Goal: Information Seeking & Learning: Check status

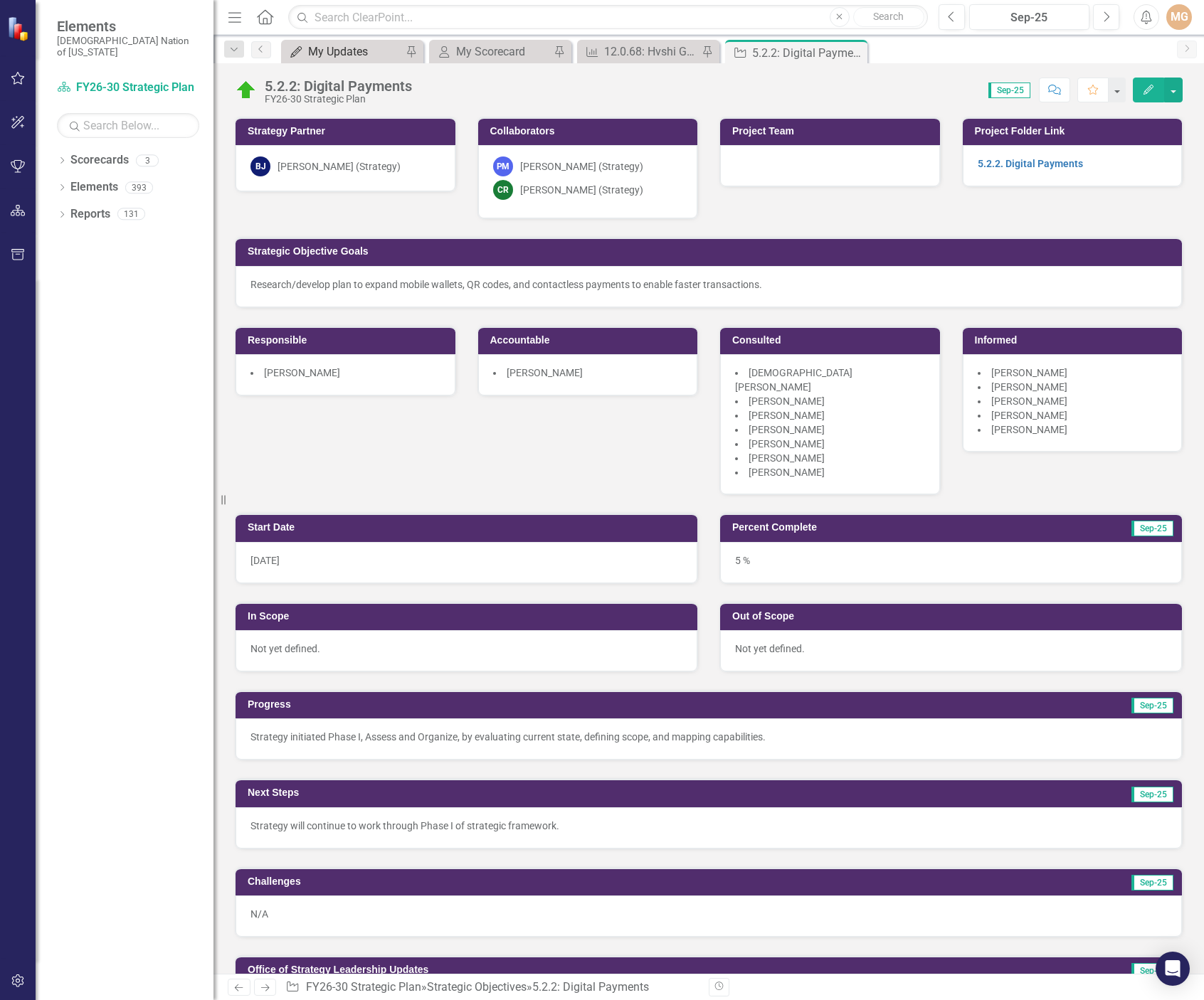
click at [340, 45] on div "My Updates" at bounding box center [355, 52] width 94 height 18
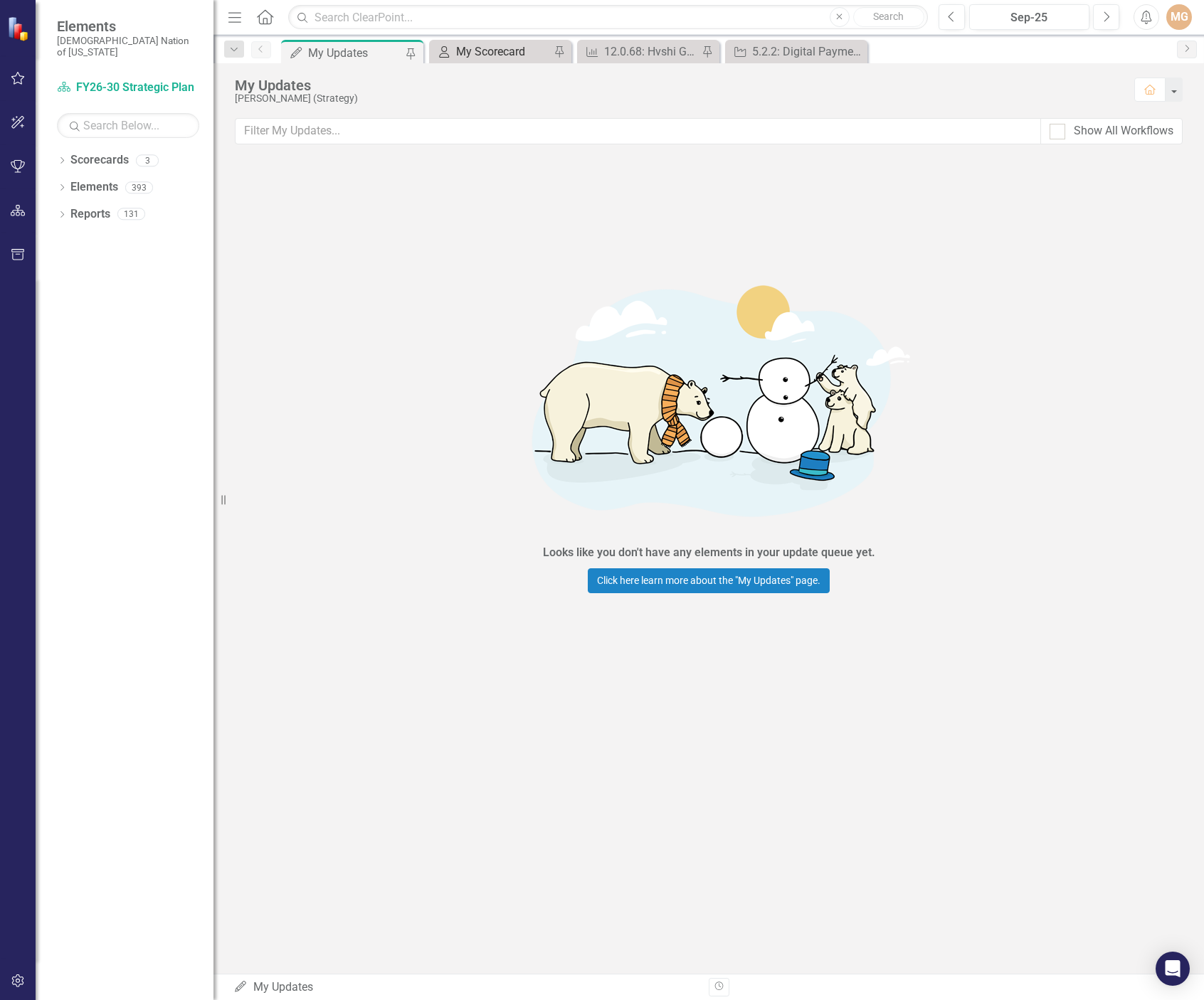
click at [482, 59] on div "My Scorecard" at bounding box center [503, 52] width 94 height 18
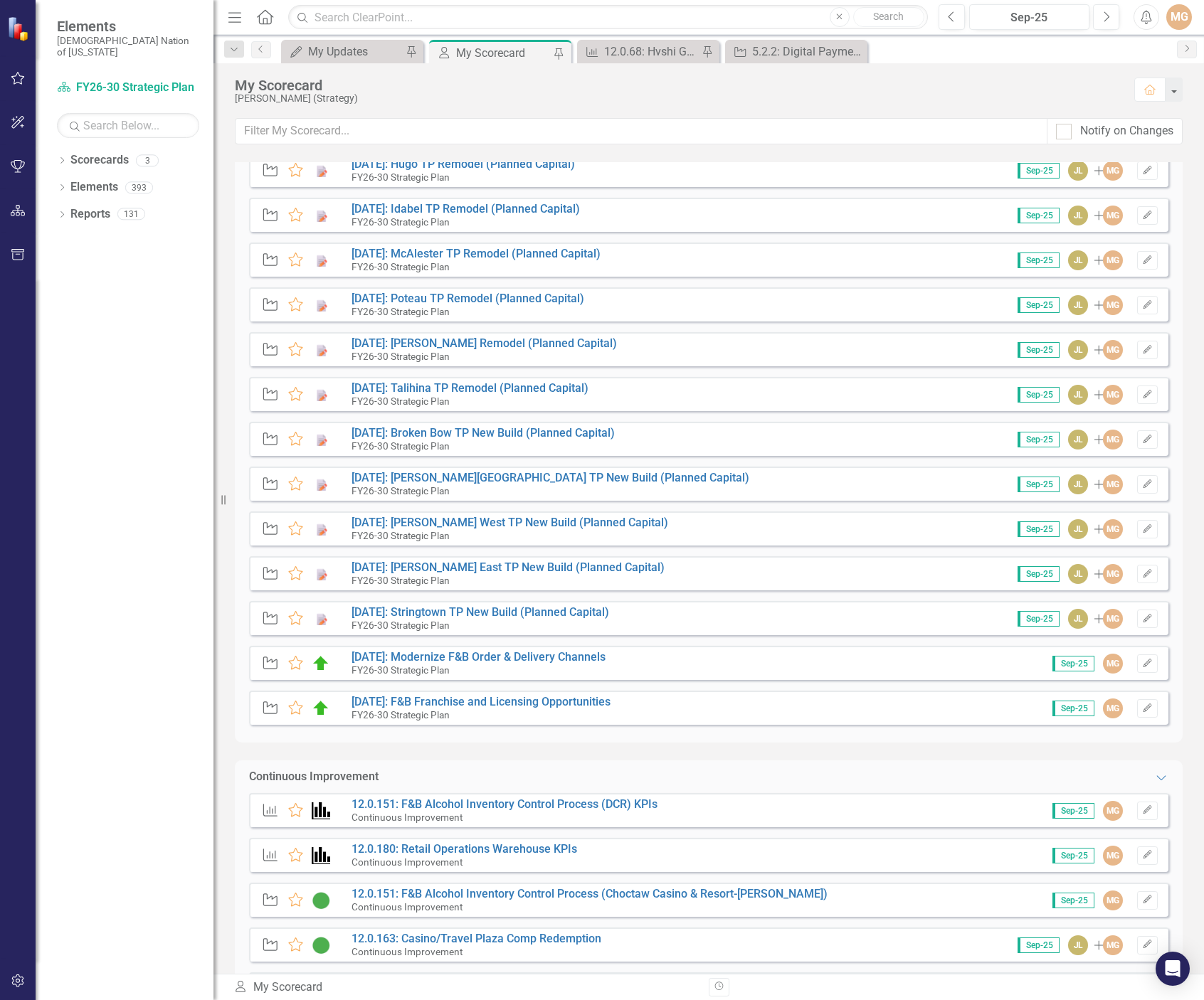
scroll to position [284, 0]
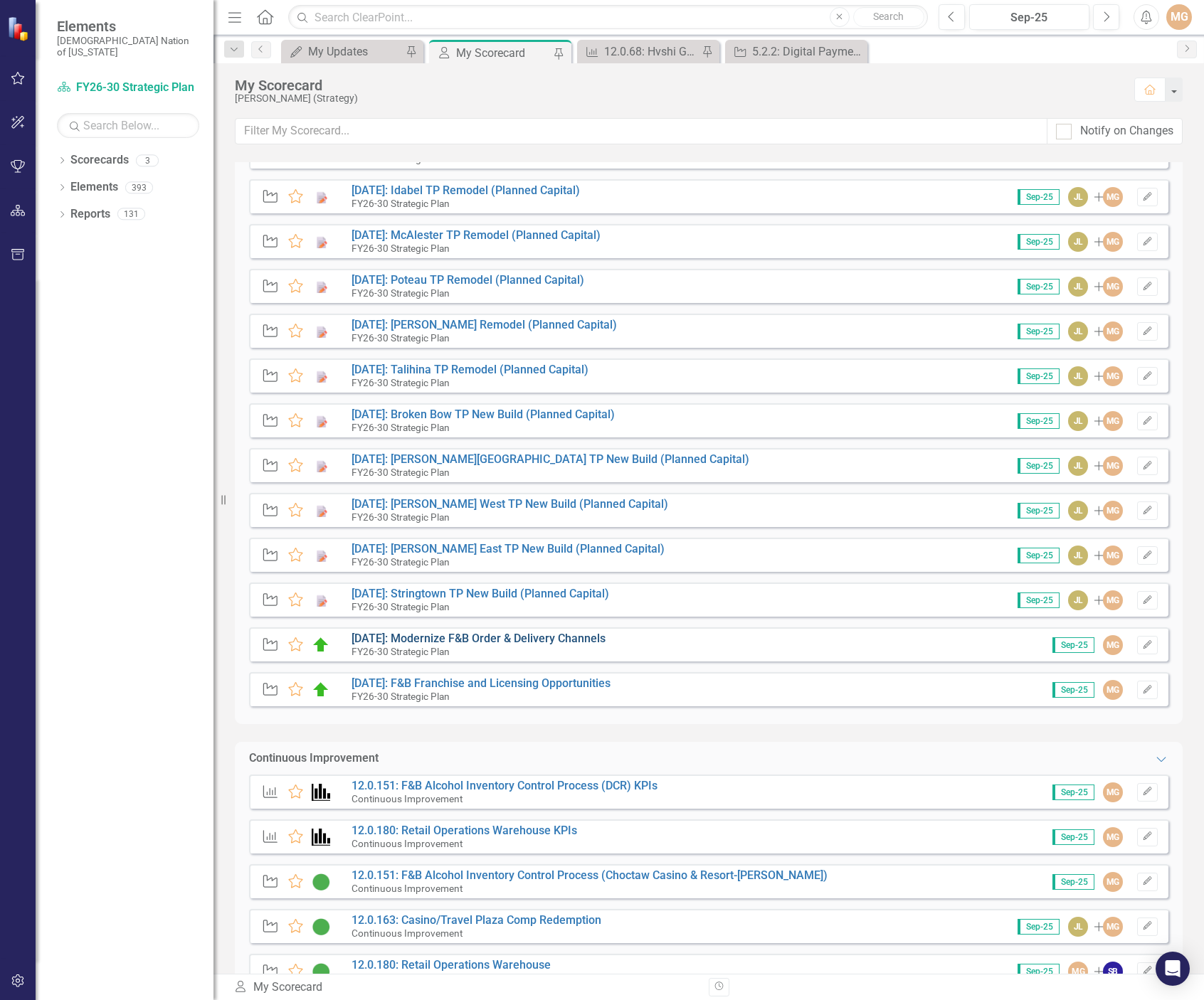
click at [486, 643] on link "[DATE]: Modernize F&B Order & Delivery Channels" at bounding box center [478, 638] width 254 height 13
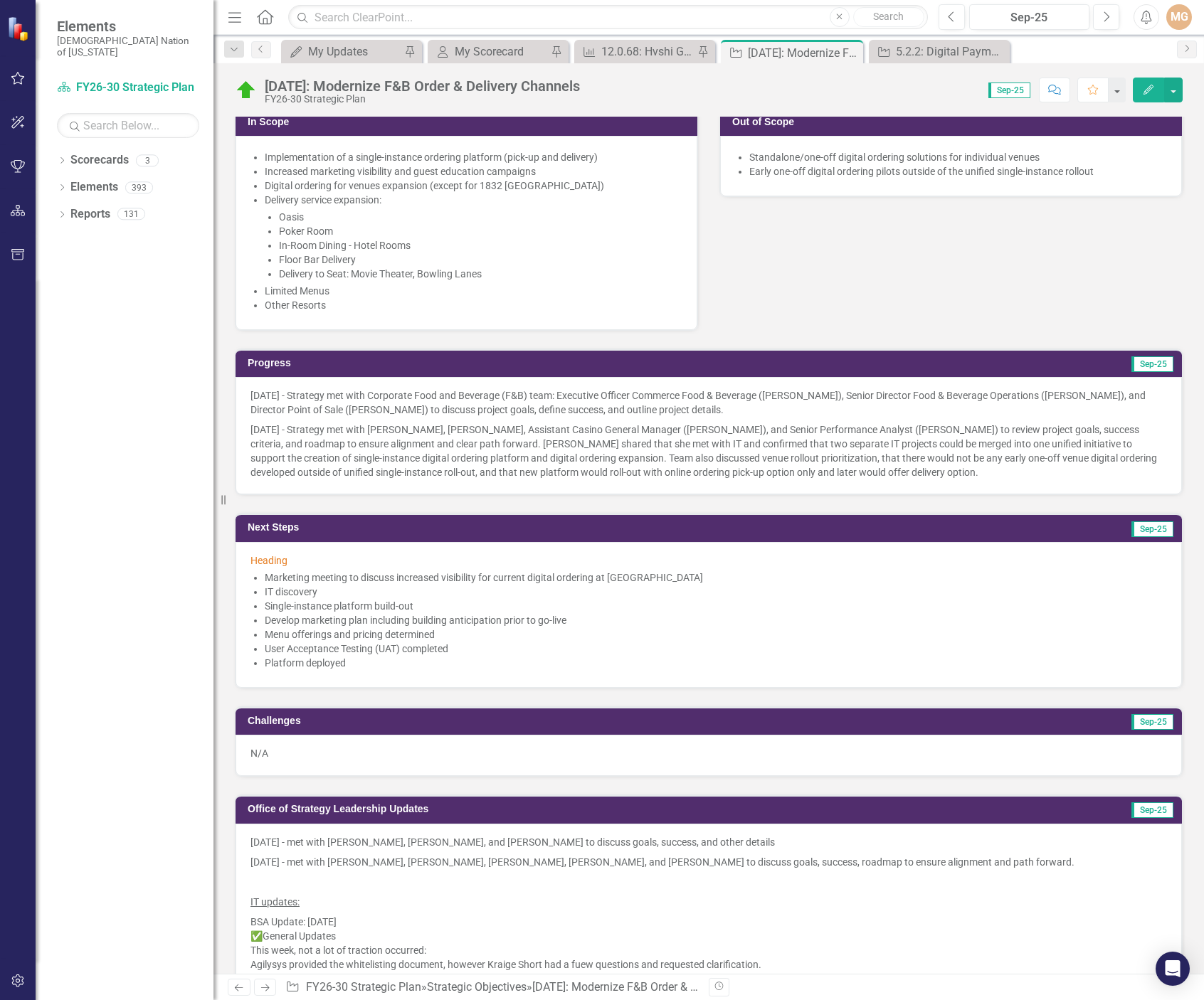
scroll to position [498, 0]
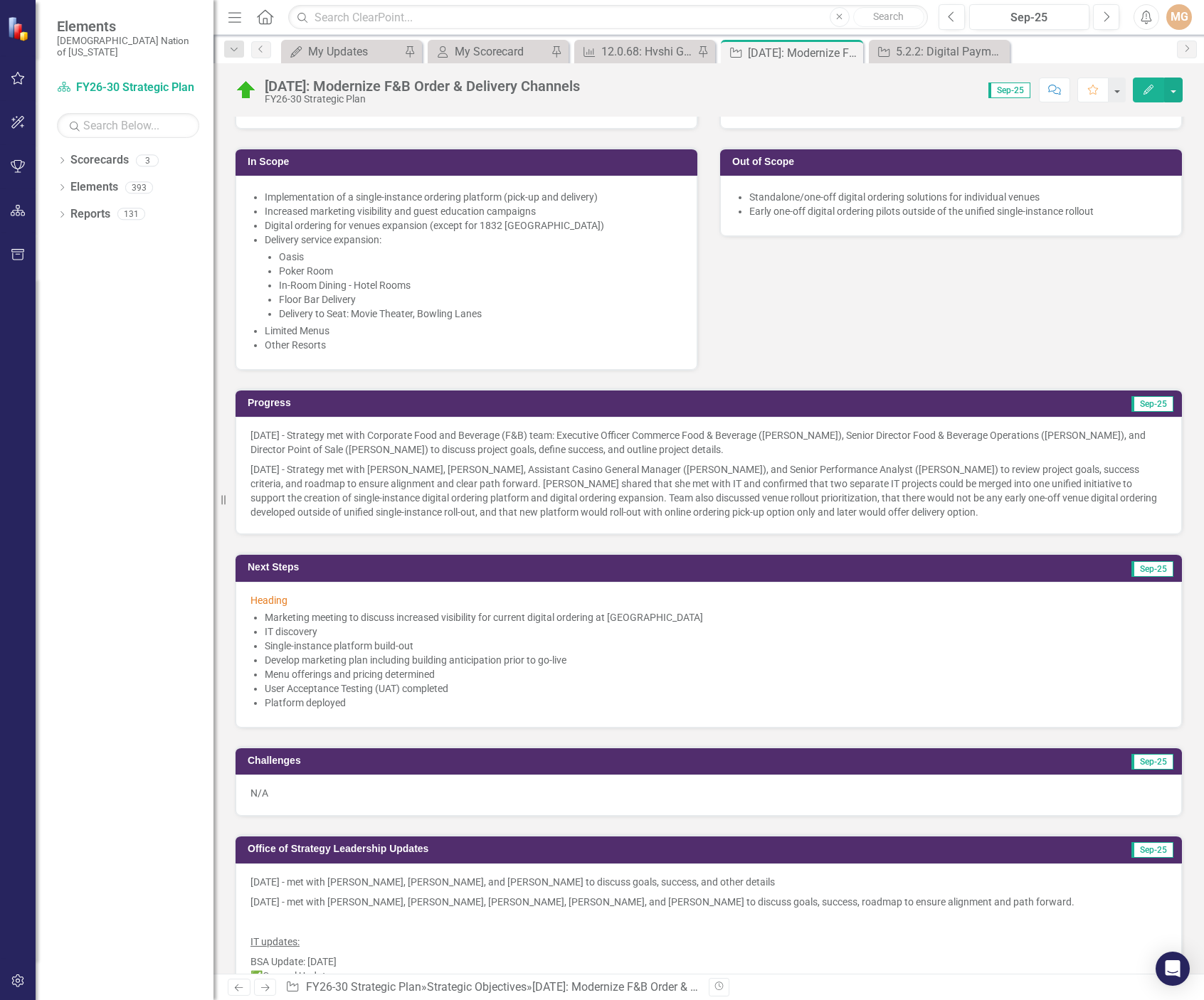
click at [409, 661] on li "Develop marketing plan including building anticipation prior to go-live" at bounding box center [715, 660] width 902 height 14
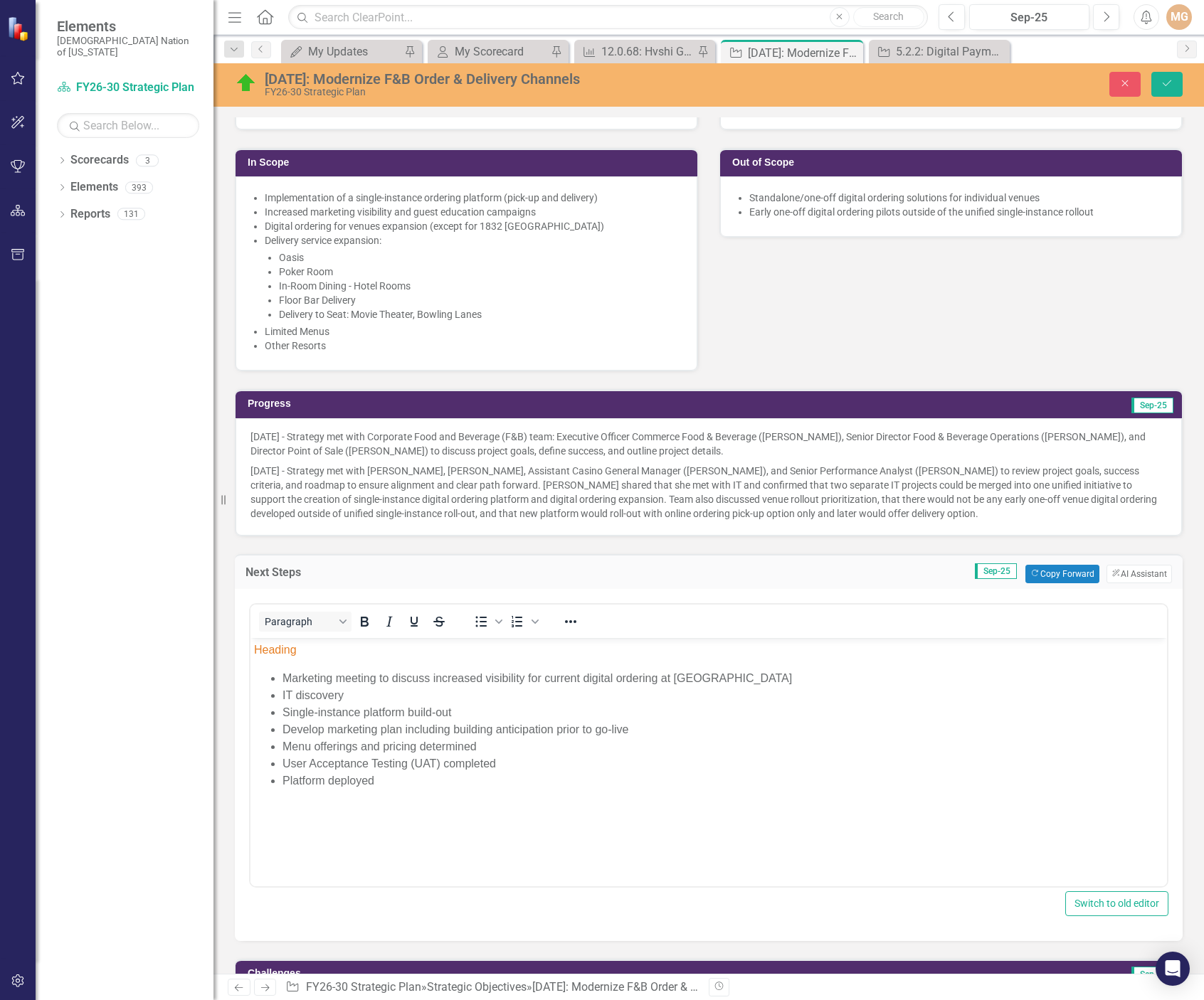
scroll to position [0, 0]
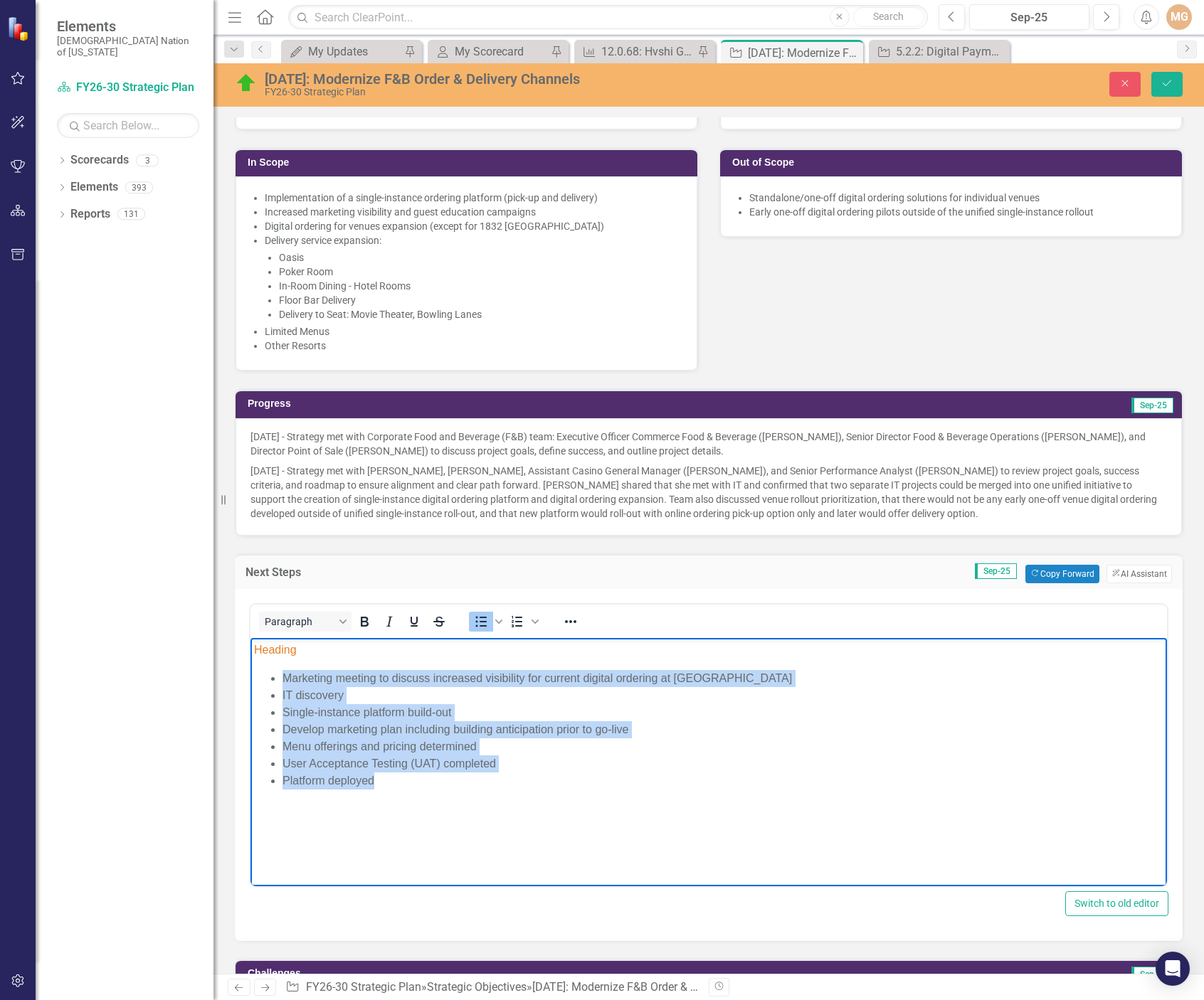
drag, startPoint x: 381, startPoint y: 787, endPoint x: 279, endPoint y: 676, distance: 150.7
click at [279, 676] on ul "Marketing meeting to discuss increased visibility for current digital ordering …" at bounding box center [708, 728] width 909 height 119
copy ul "Marketing meeting to discuss increased visibility for current digital ordering …"
click at [436, 700] on li "IT discovery" at bounding box center [723, 695] width 881 height 17
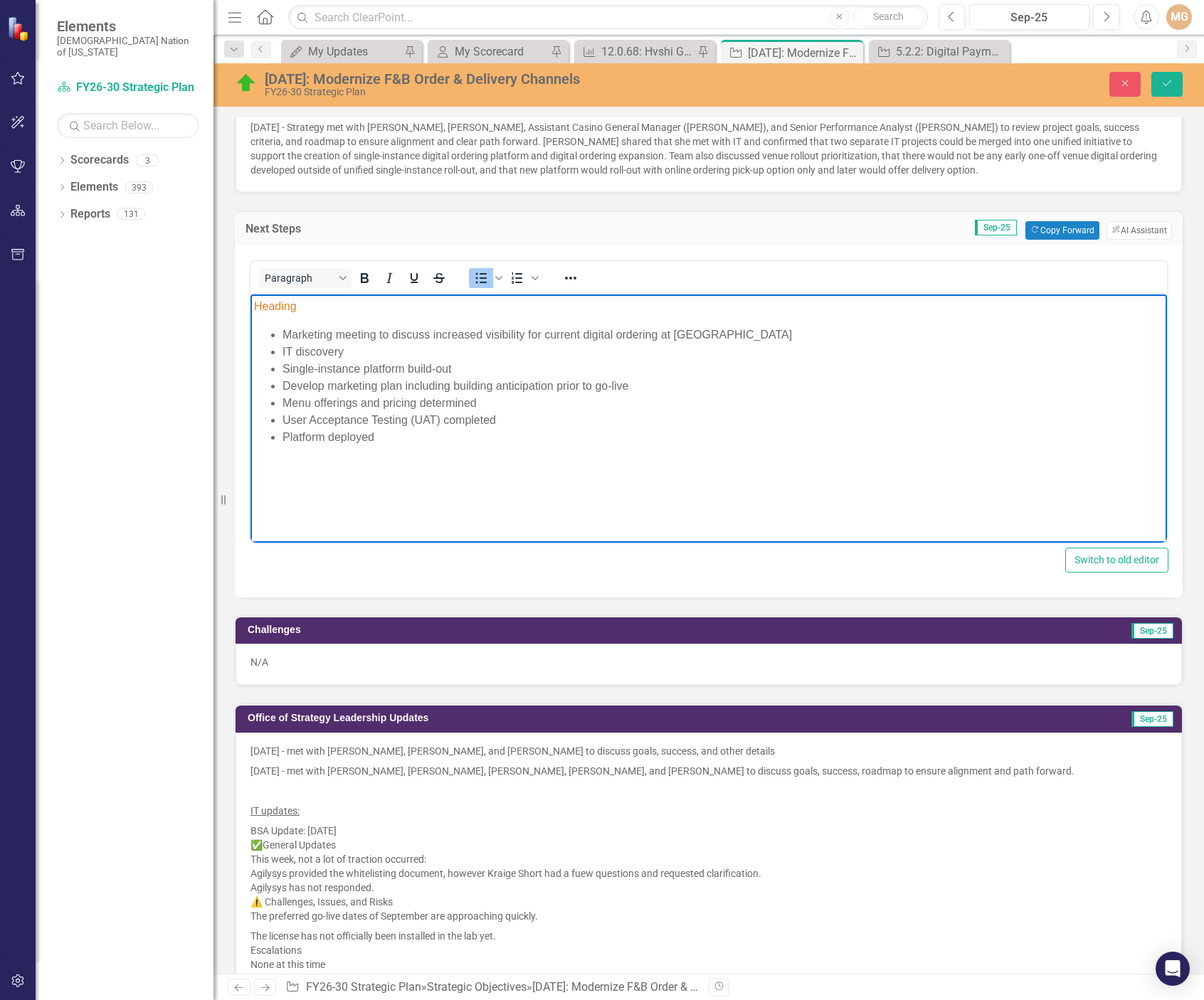
scroll to position [711, 0]
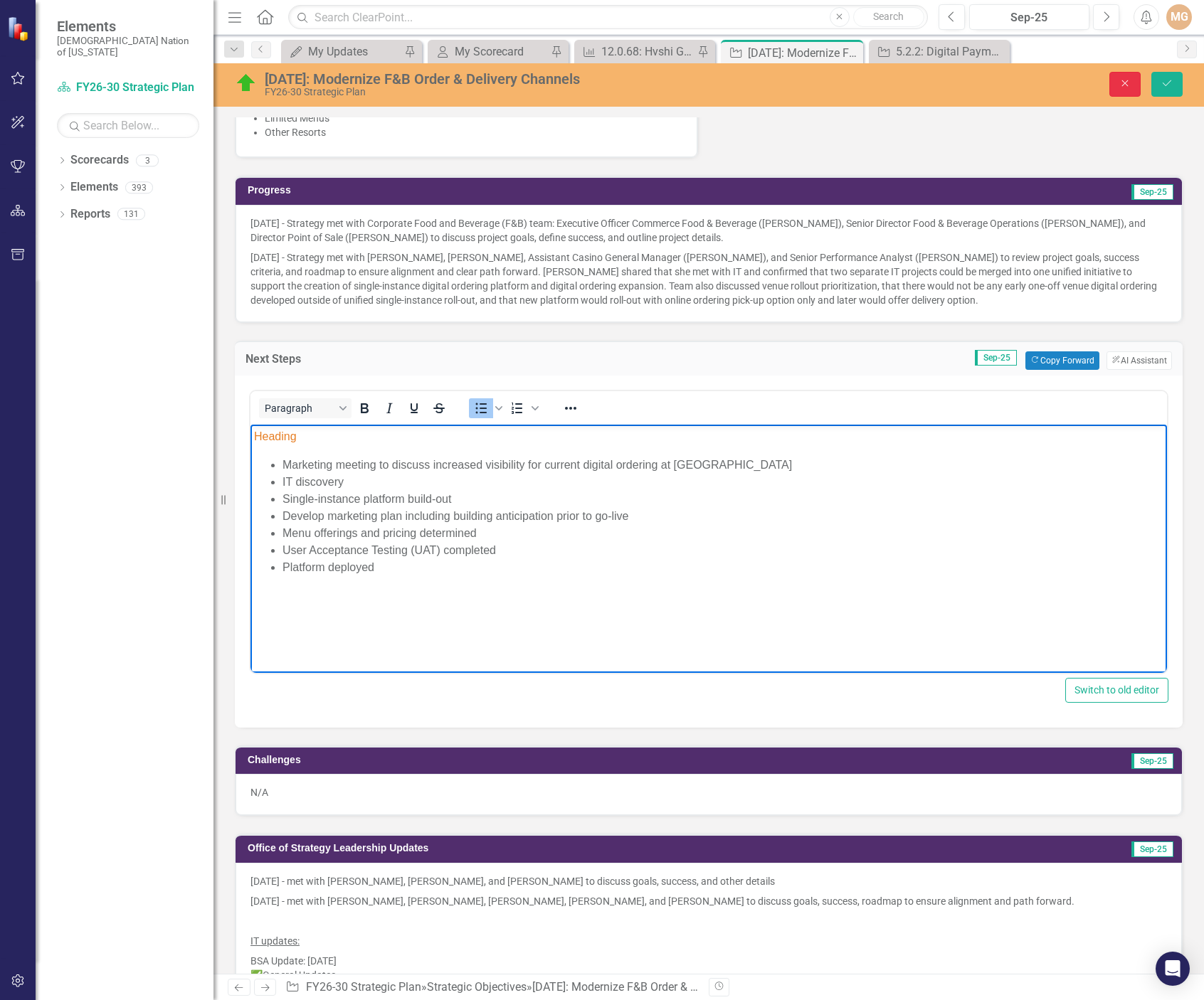
click at [1126, 72] on button "Close" at bounding box center [1124, 84] width 31 height 25
